Goal: Task Accomplishment & Management: Complete application form

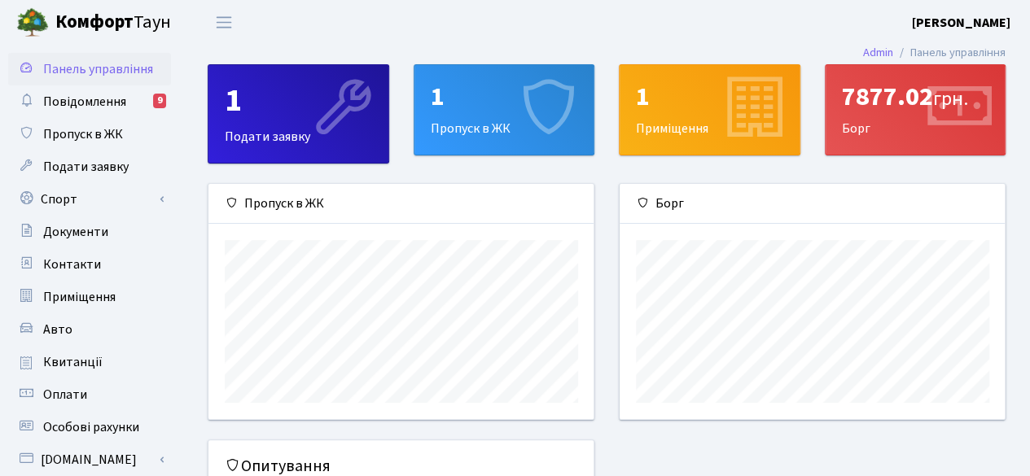
scroll to position [234, 386]
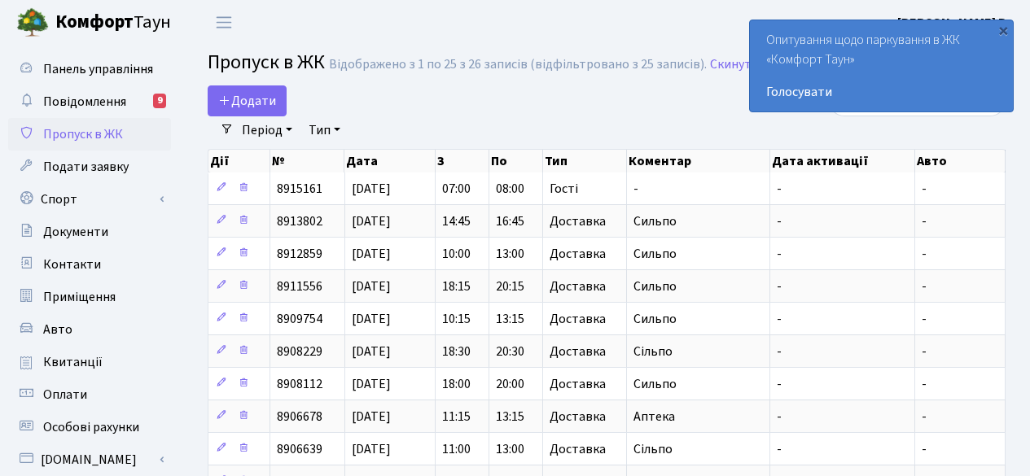
select select "25"
click at [262, 98] on span "Додати" at bounding box center [247, 101] width 58 height 18
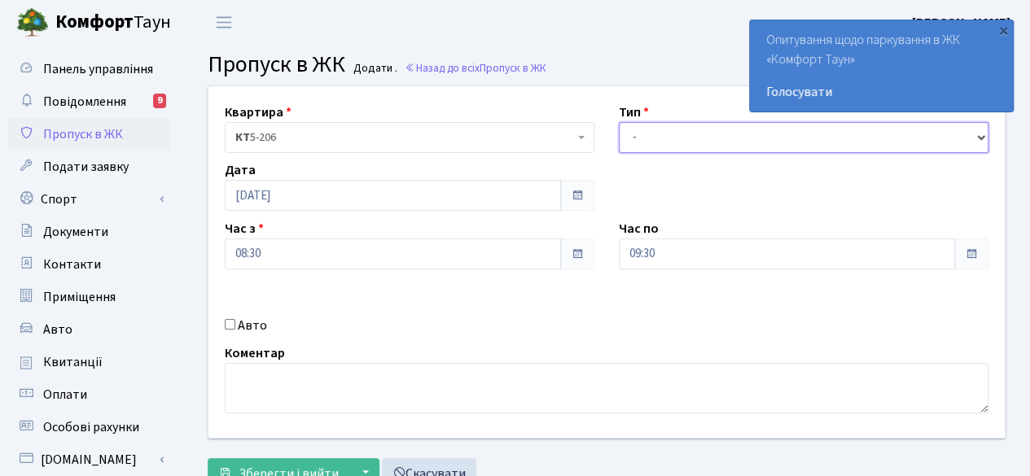
click at [702, 138] on select "- Доставка Таксі Гості Сервіс" at bounding box center [804, 137] width 370 height 31
select select "1"
click at [619, 122] on select "- Доставка Таксі Гості Сервіс" at bounding box center [804, 137] width 370 height 31
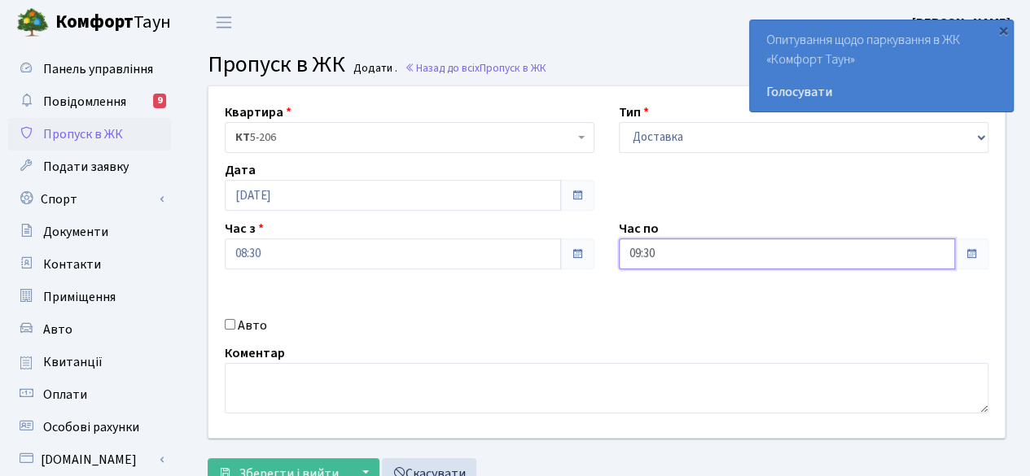
click at [947, 252] on input "09:30" at bounding box center [787, 253] width 336 height 31
click at [669, 77] on icon at bounding box center [663, 69] width 44 height 44
type input "10:30"
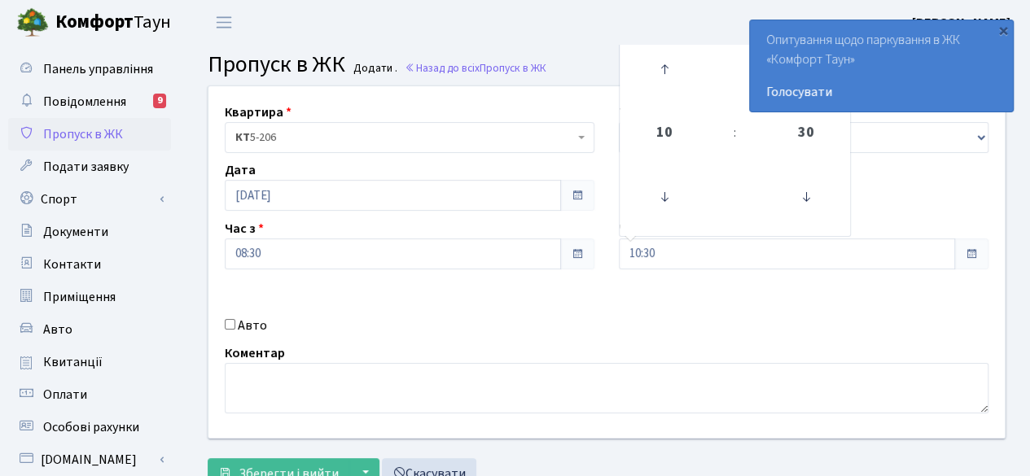
click at [707, 330] on div "Квартира <b>КТ</b>&nbsp;&nbsp;&nbsp;&nbsp;5-206 КТ 5-206 Тип - Доставка Таксі Г…" at bounding box center [606, 262] width 820 height 352
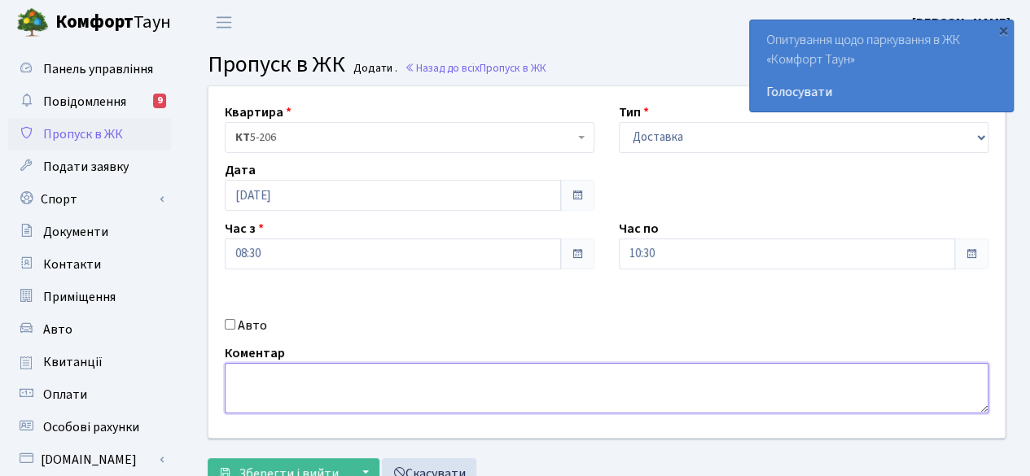
click at [374, 395] on textarea at bounding box center [607, 388] width 764 height 50
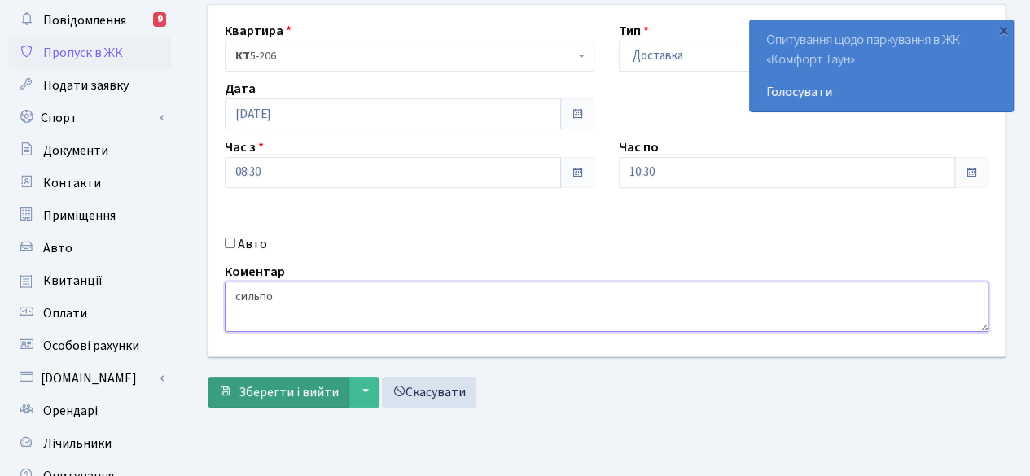
type textarea "сильпо"
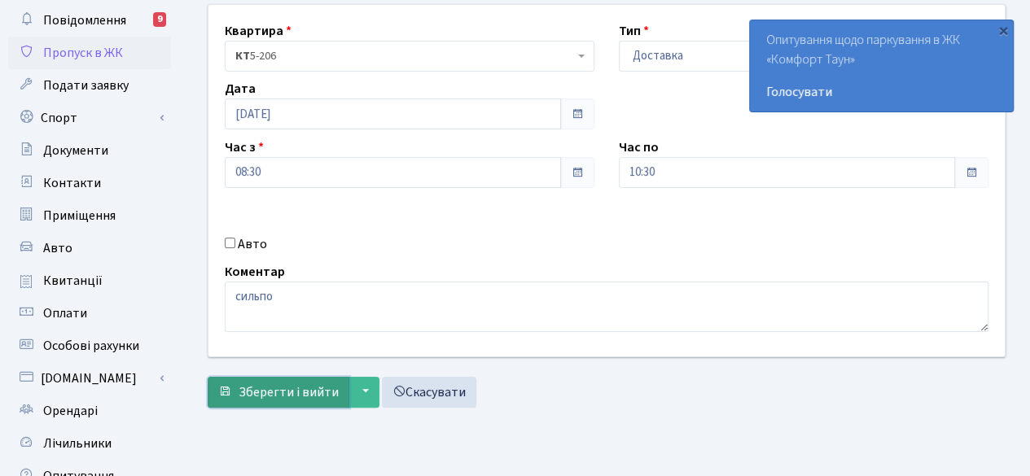
click at [275, 391] on span "Зберегти і вийти" at bounding box center [288, 392] width 100 height 18
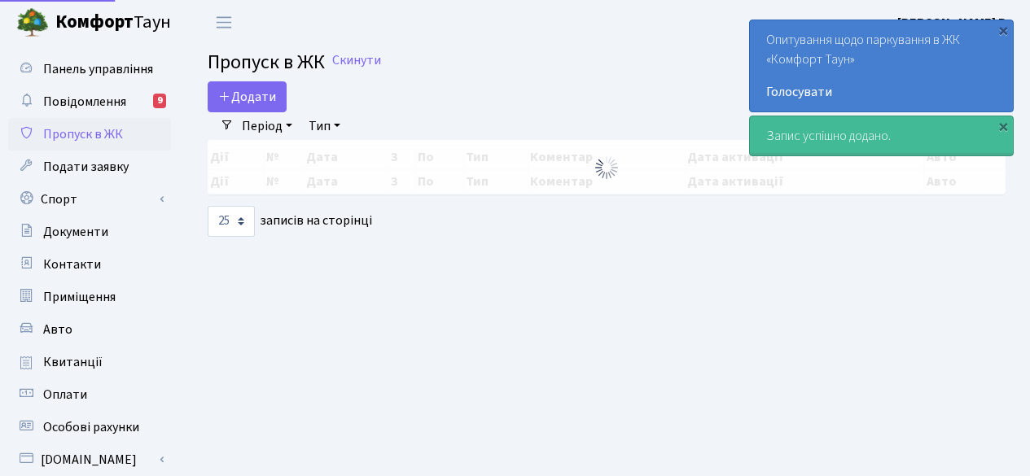
select select "25"
